Goal: Transaction & Acquisition: Purchase product/service

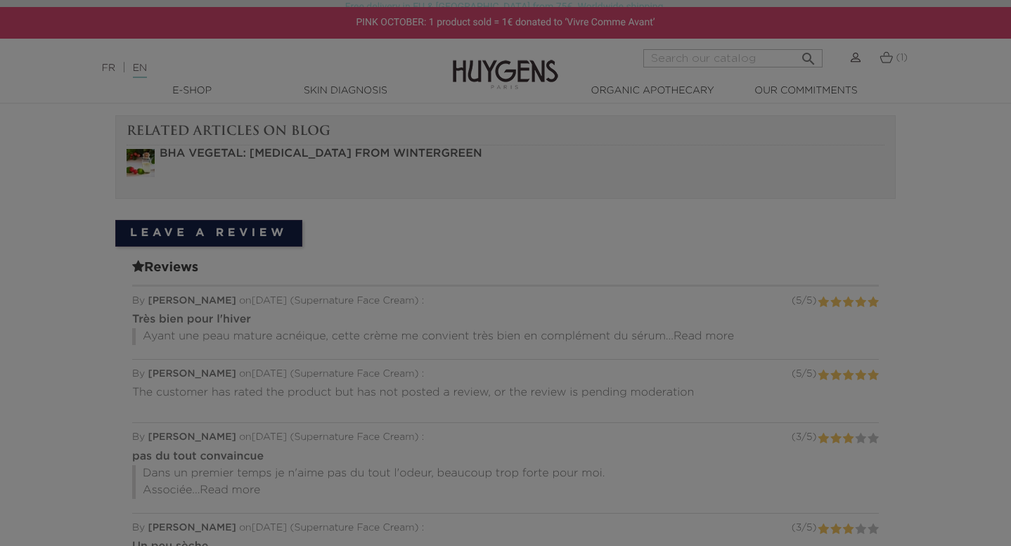
scroll to position [1037, 0]
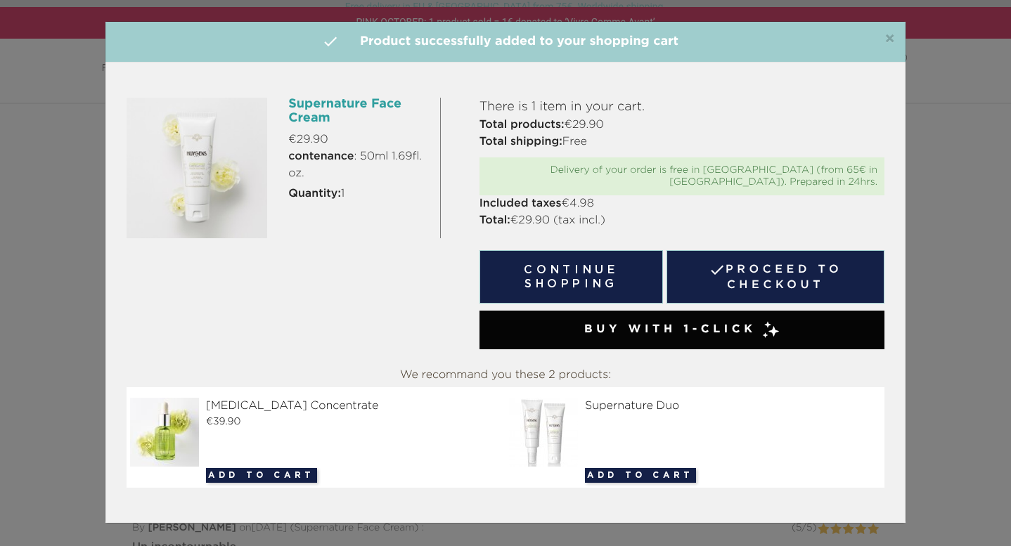
click at [772, 256] on link " Proceed to checkout" at bounding box center [775, 276] width 218 height 53
